Goal: Information Seeking & Learning: Learn about a topic

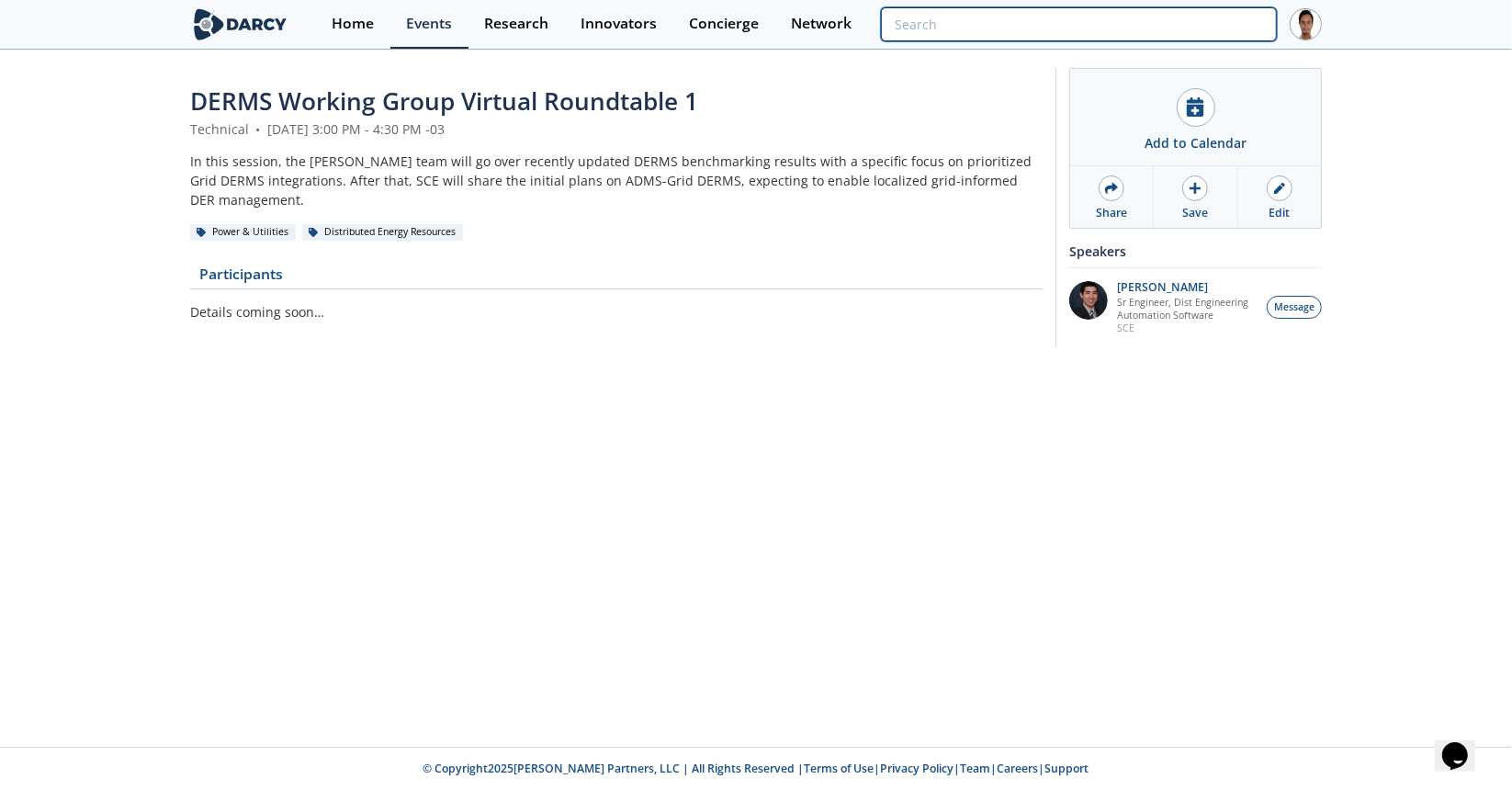
click at [1191, 13] on input "search" at bounding box center [1079, 25] width 396 height 34
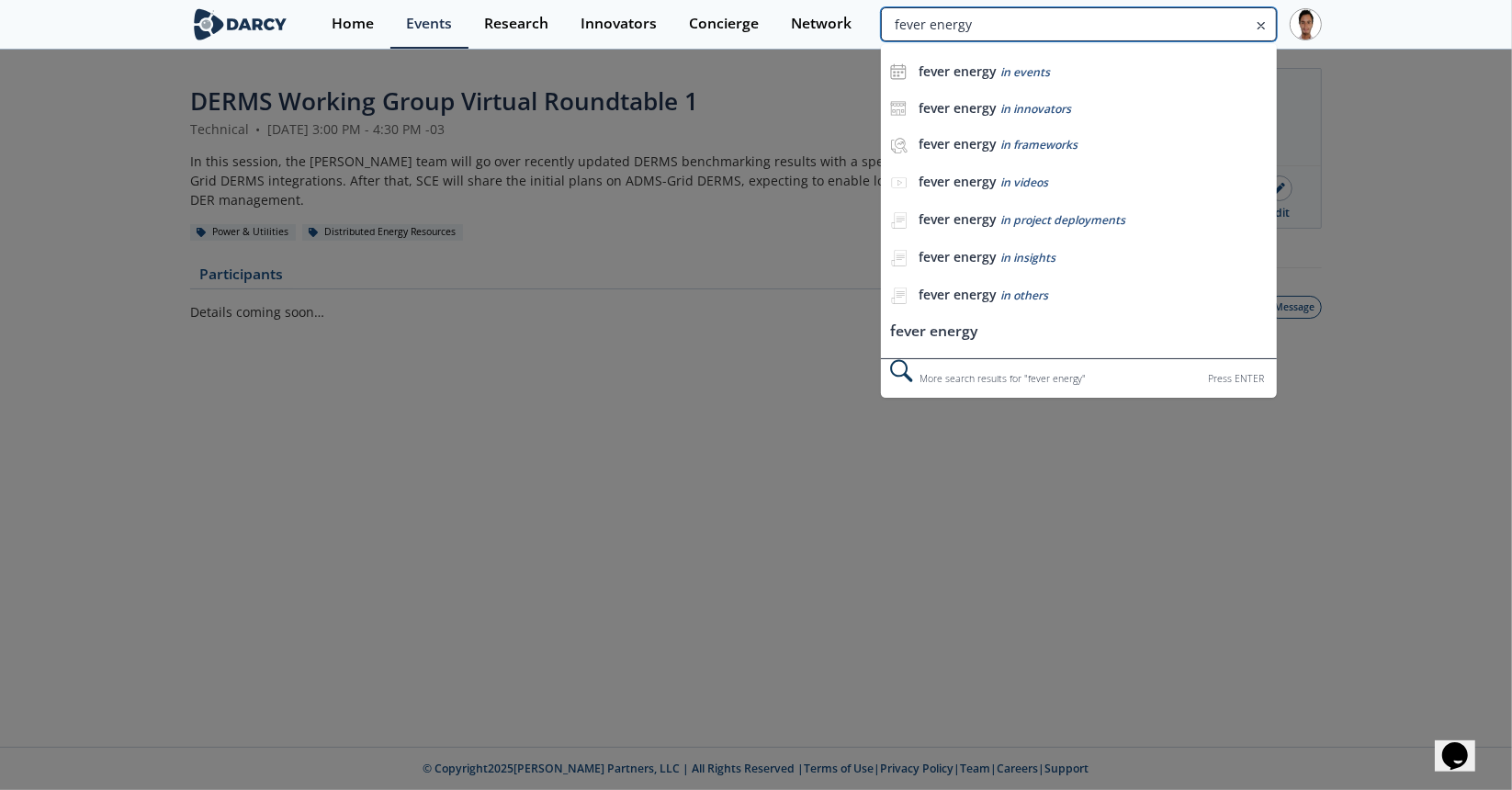
type input "fever energy"
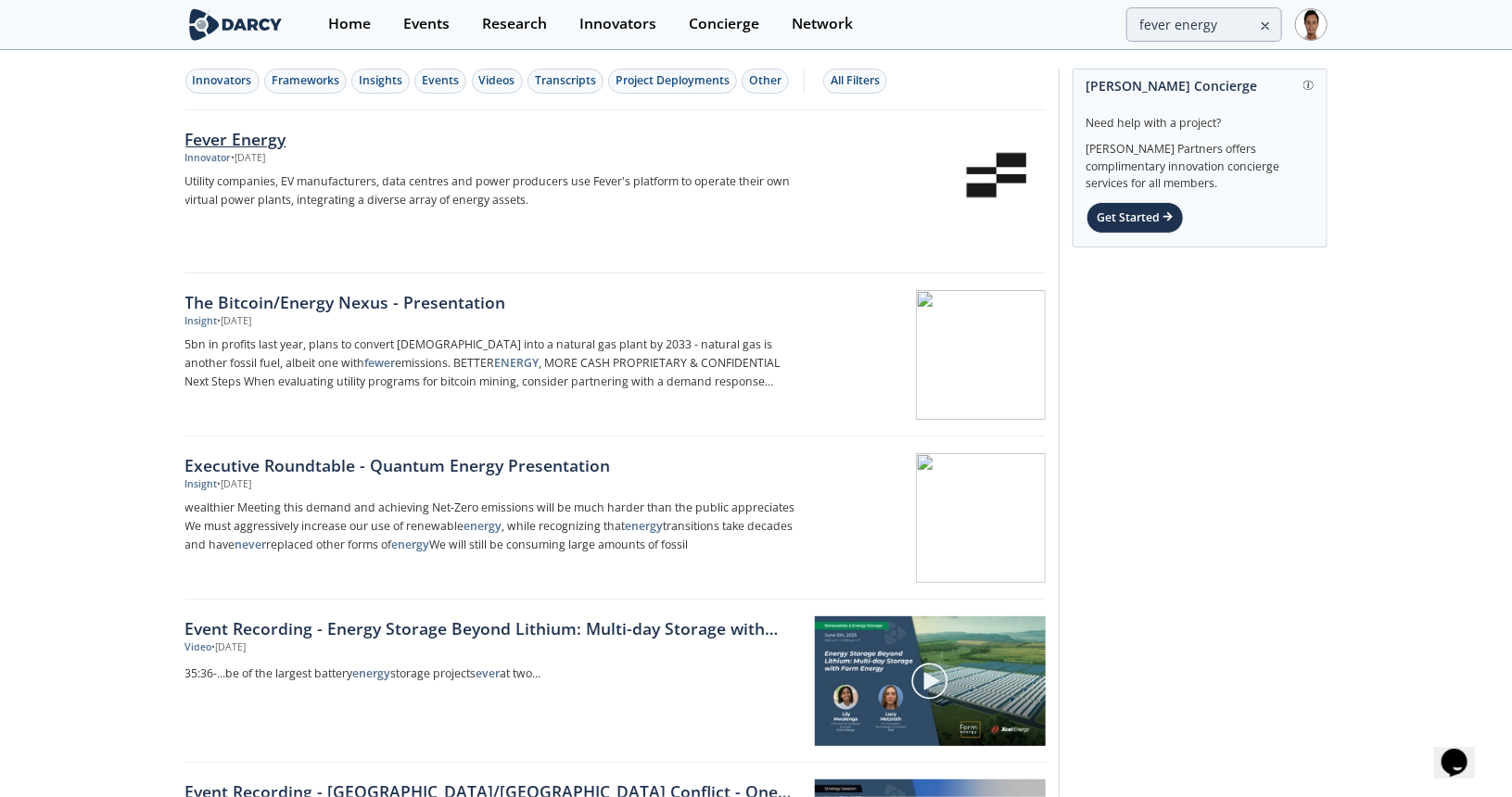
click at [284, 134] on div "Fever Energy" at bounding box center [492, 139] width 613 height 24
